Goal: Transaction & Acquisition: Purchase product/service

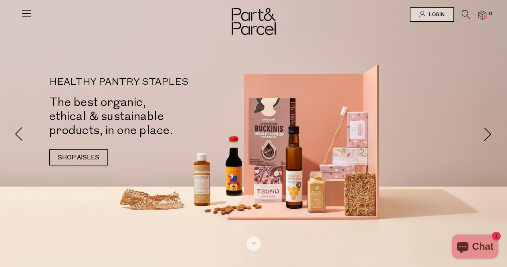
click at [27, 12] on icon at bounding box center [26, 13] width 11 height 11
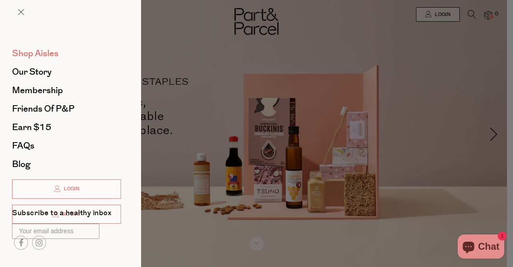
click at [51, 54] on span "Shop Aisles" at bounding box center [35, 53] width 46 height 13
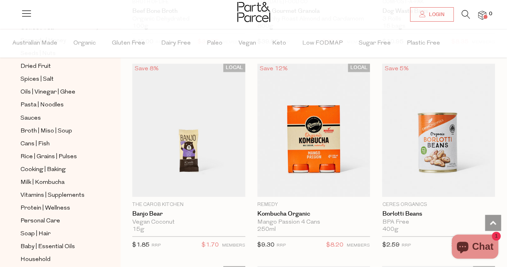
scroll to position [291, 0]
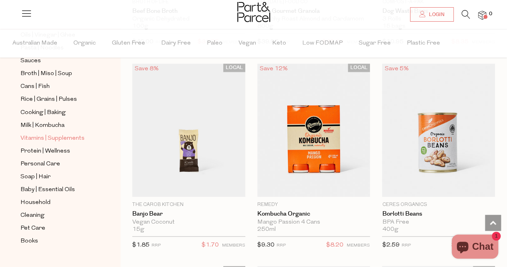
click at [73, 133] on span "Vitamins | Supplements" at bounding box center [52, 138] width 64 height 10
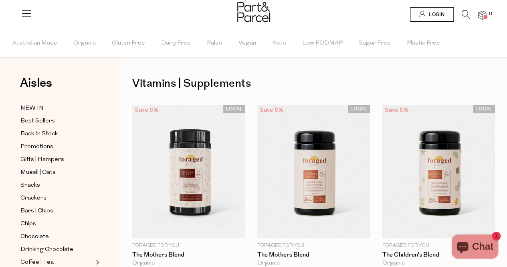
click at [465, 16] on icon at bounding box center [466, 14] width 8 height 9
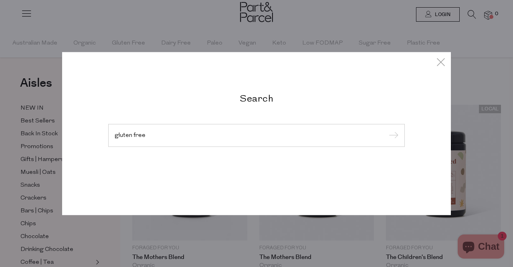
type input "gluten free"
click at [386, 129] on input "submit" at bounding box center [392, 135] width 12 height 12
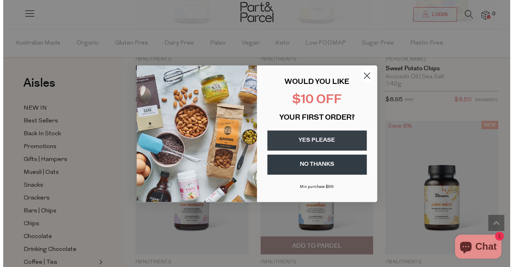
scroll to position [997, 0]
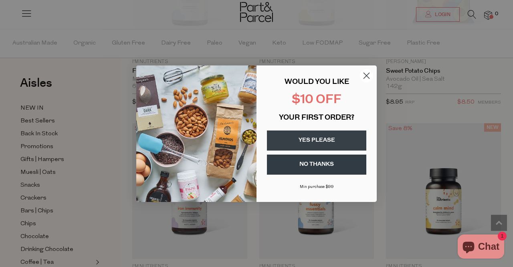
click at [332, 137] on button "YES PLEASE" at bounding box center [316, 140] width 99 height 20
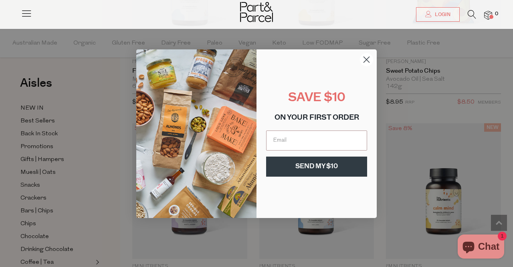
click at [368, 58] on icon "Close dialog" at bounding box center [367, 60] width 6 height 6
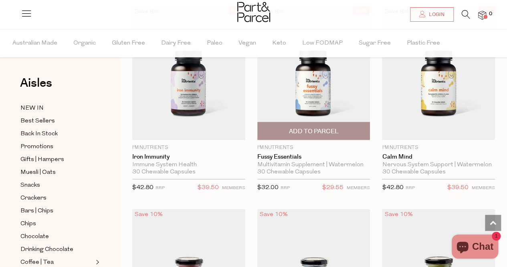
scroll to position [1102, 0]
click at [286, 153] on link "Fussy Essentials" at bounding box center [313, 156] width 113 height 7
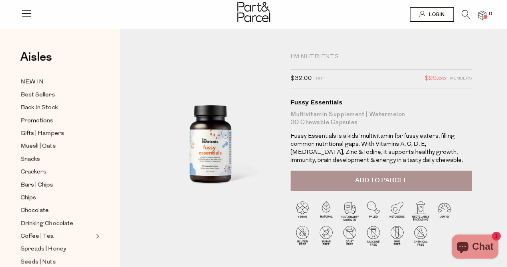
click at [381, 178] on span "Add to Parcel" at bounding box center [381, 180] width 53 height 9
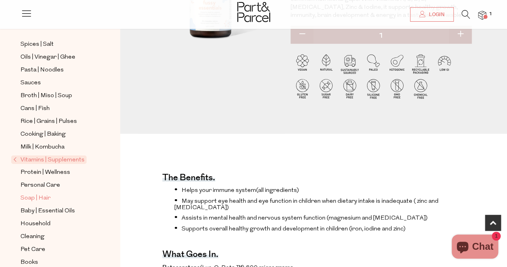
scroll to position [145, 0]
